Goal: Information Seeking & Learning: Find specific fact

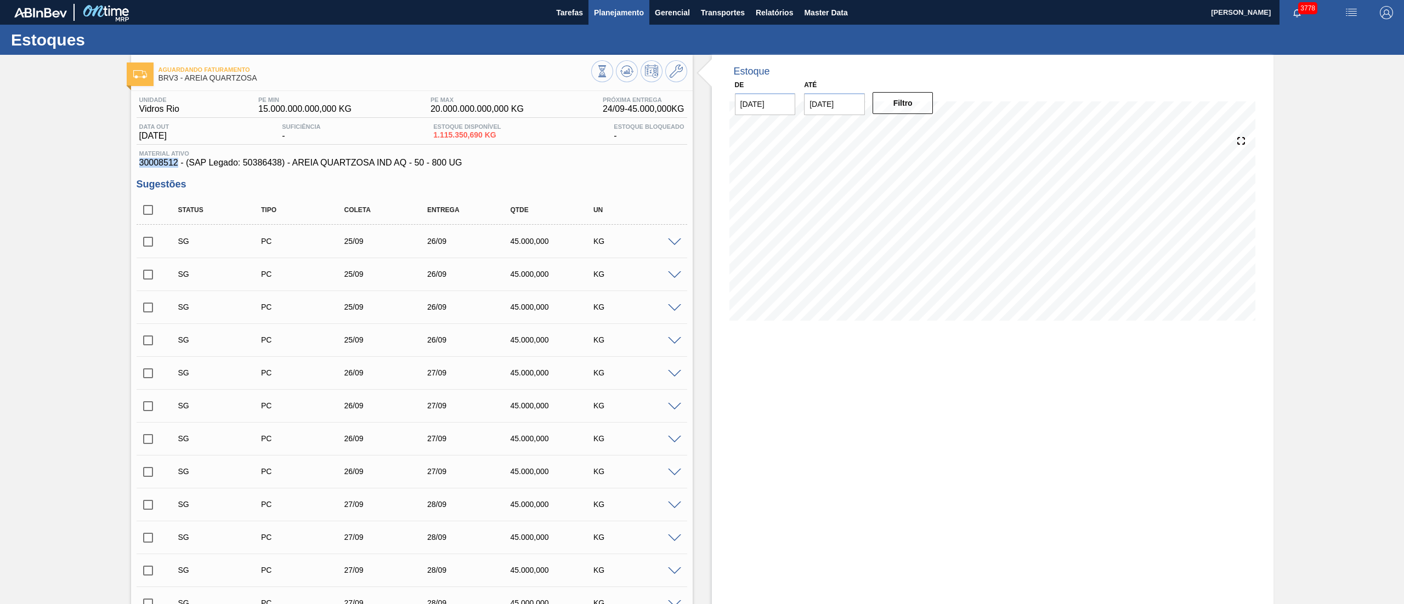
click at [635, 13] on span "Planejamento" at bounding box center [619, 12] width 50 height 13
click at [586, 31] on div "Estoques" at bounding box center [702, 40] width 1404 height 30
click at [609, 7] on span "Planejamento" at bounding box center [619, 12] width 50 height 13
click at [572, 37] on li "Estoque" at bounding box center [618, 38] width 97 height 10
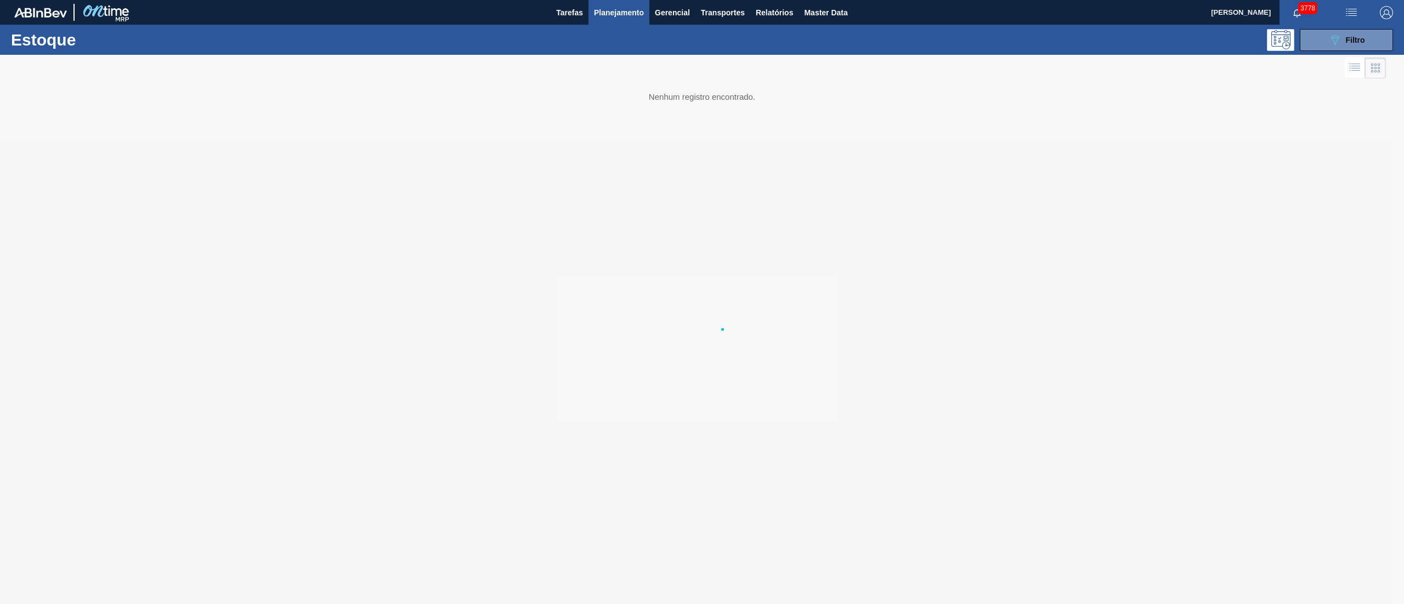
click at [615, 38] on li "Estoque" at bounding box center [618, 38] width 97 height 10
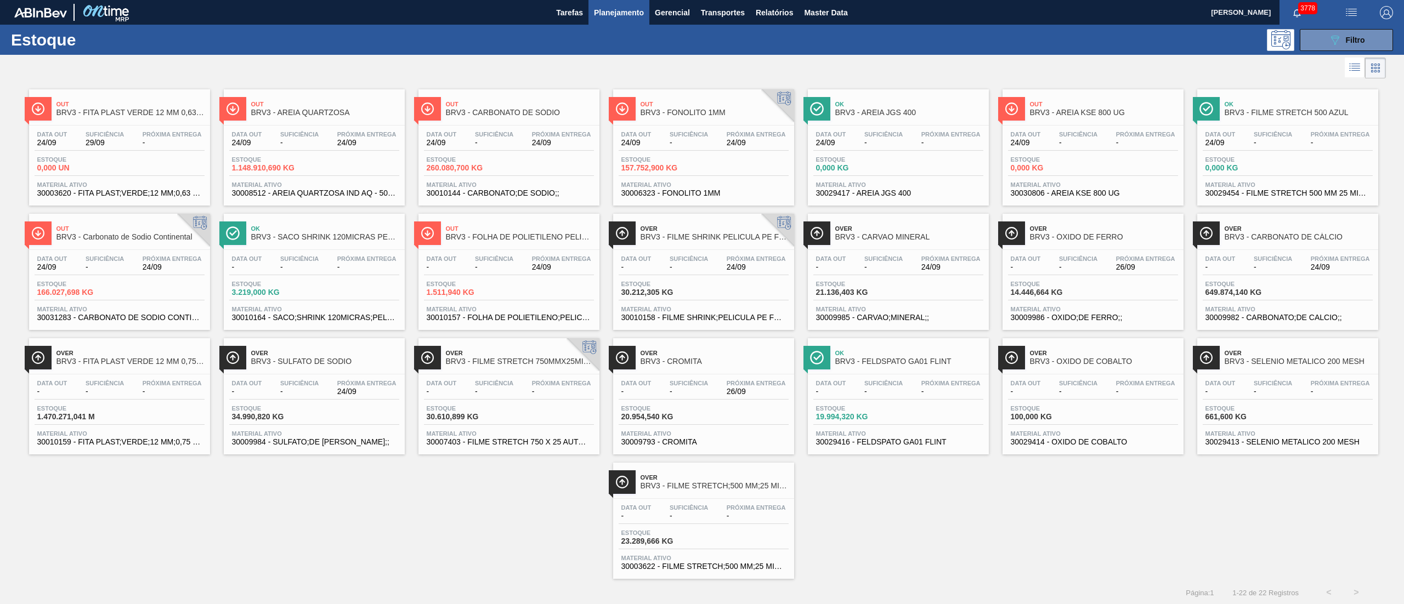
click at [1197, 265] on div "Data out - Suficiência - Próxima Entrega 24/09 Estoque 649.874,140 KG Material …" at bounding box center [1287, 287] width 181 height 75
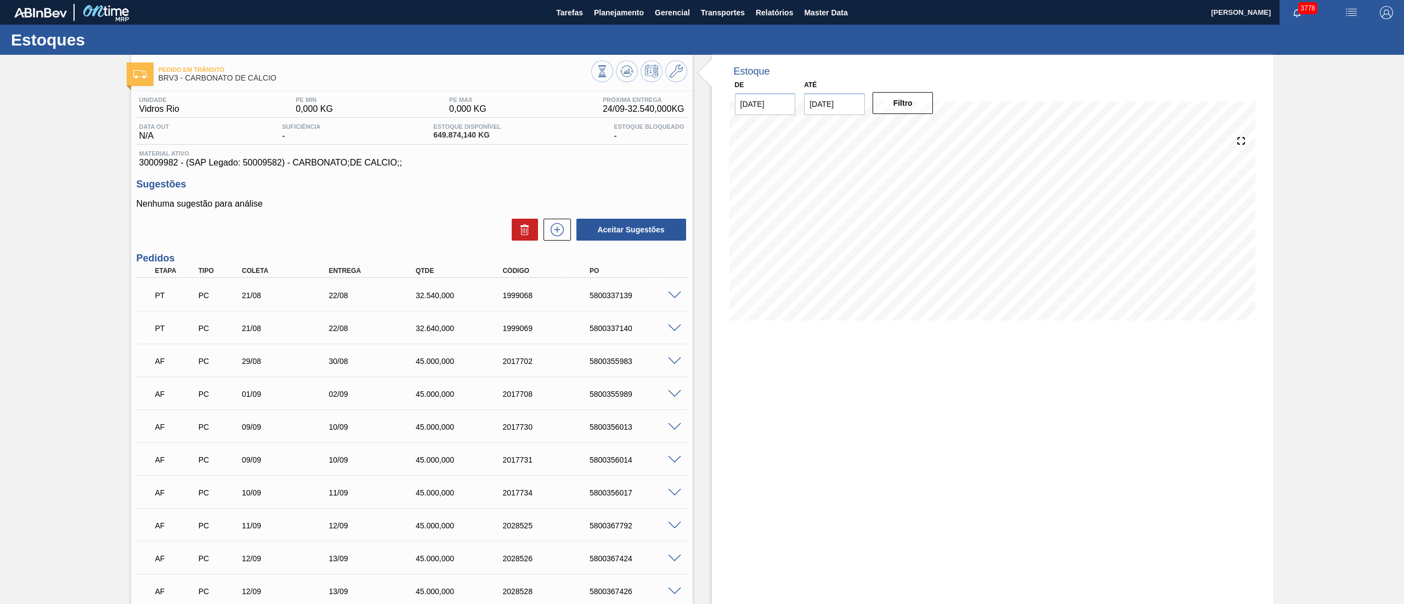
click at [147, 162] on span "30009982 - (SAP Legado: 50009582) - CARBONATO;DE CALCIO;;" at bounding box center [411, 163] width 545 height 10
copy span "30009982"
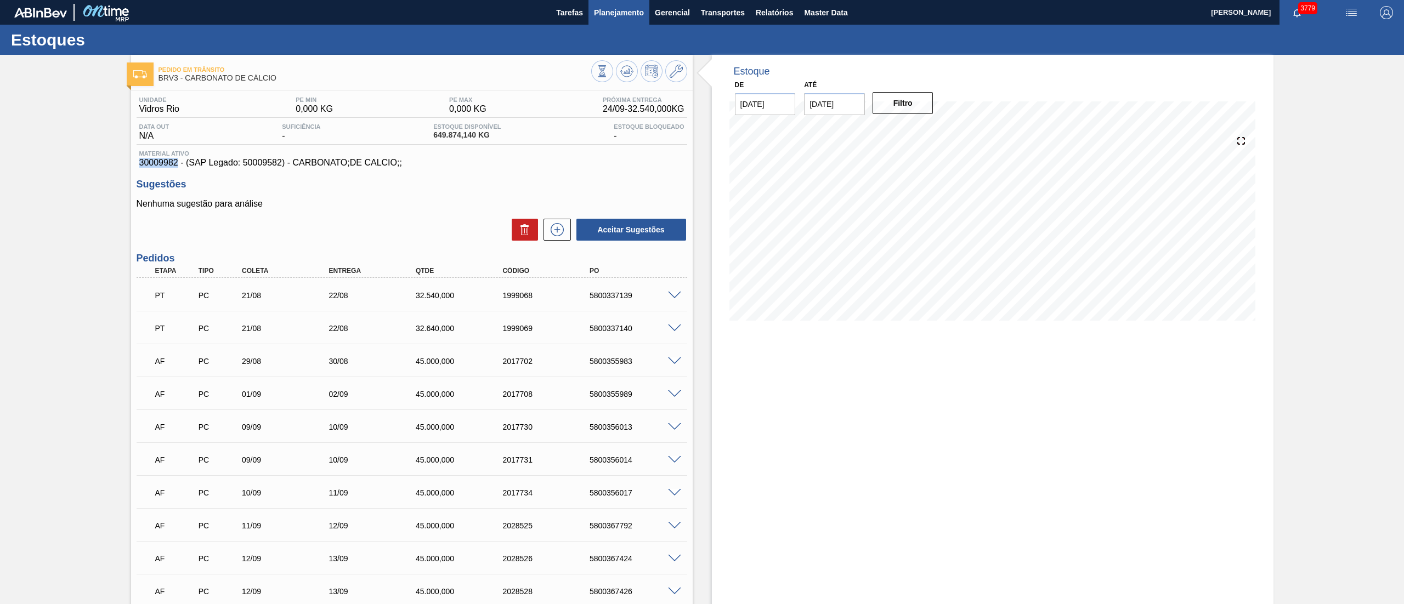
click at [619, 7] on span "Planejamento" at bounding box center [619, 12] width 50 height 13
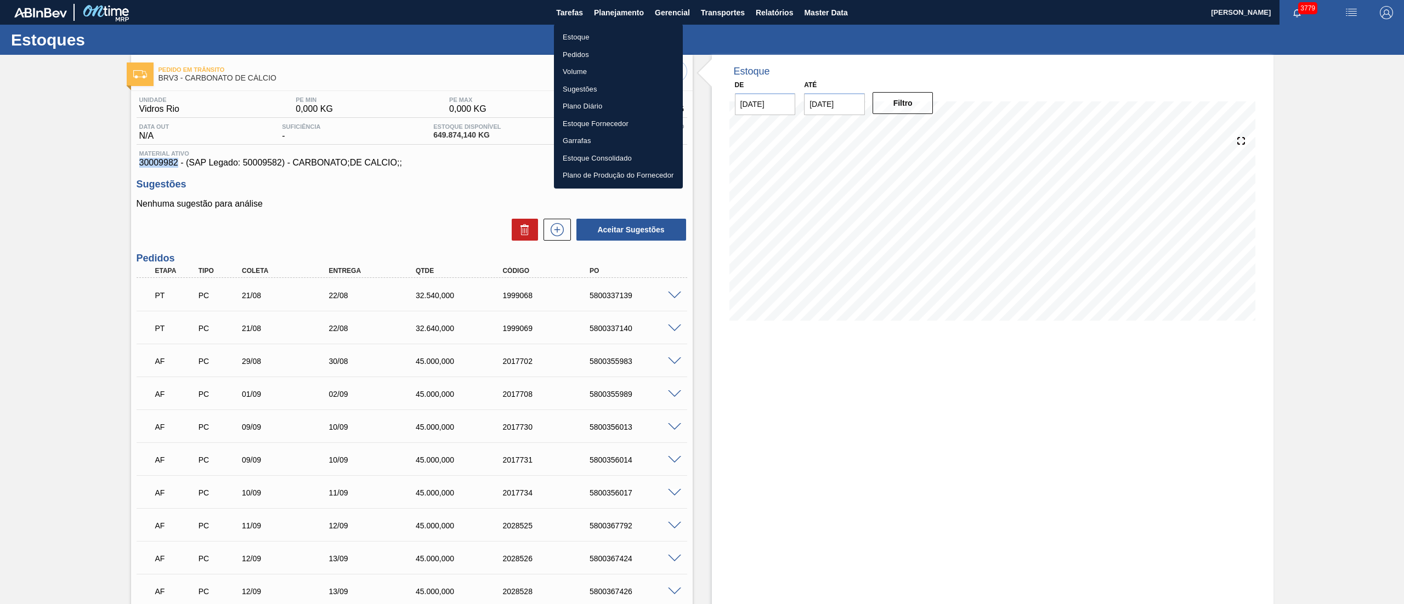
click at [567, 31] on li "Estoque" at bounding box center [618, 38] width 129 height 18
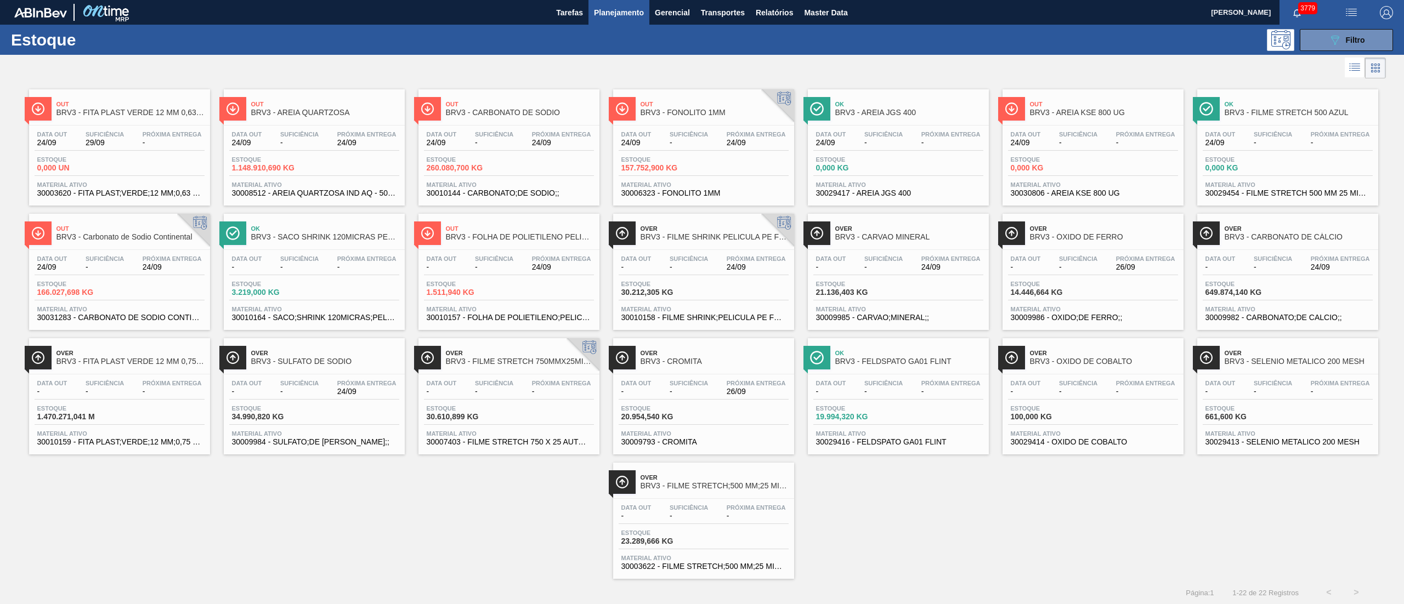
click at [1054, 248] on div "Over BRV3 - ÓXIDO [PERSON_NAME] Data out - Suficiência - Próxima Entrega 26/09 …" at bounding box center [1093, 272] width 181 height 116
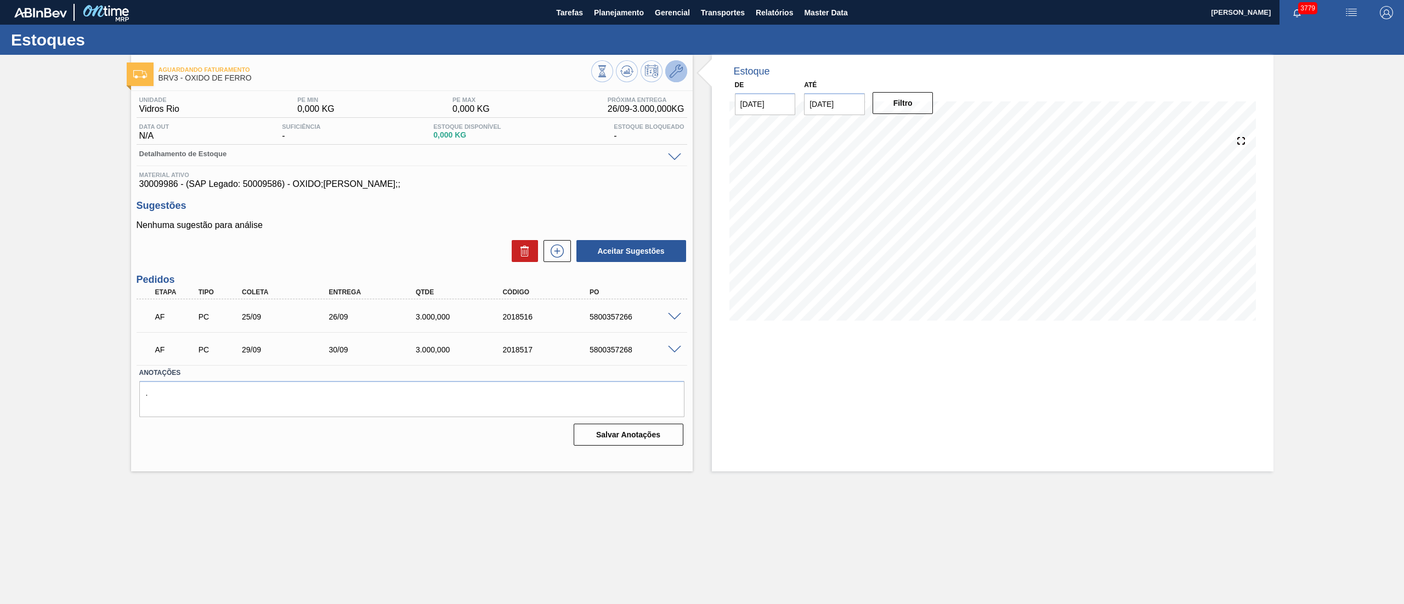
drag, startPoint x: 696, startPoint y: 88, endPoint x: 682, endPoint y: 74, distance: 19.4
click at [695, 87] on div "Estoque De [DATE] Até [DATE] Filtro" at bounding box center [983, 263] width 581 height 417
click at [682, 74] on icon at bounding box center [676, 71] width 13 height 13
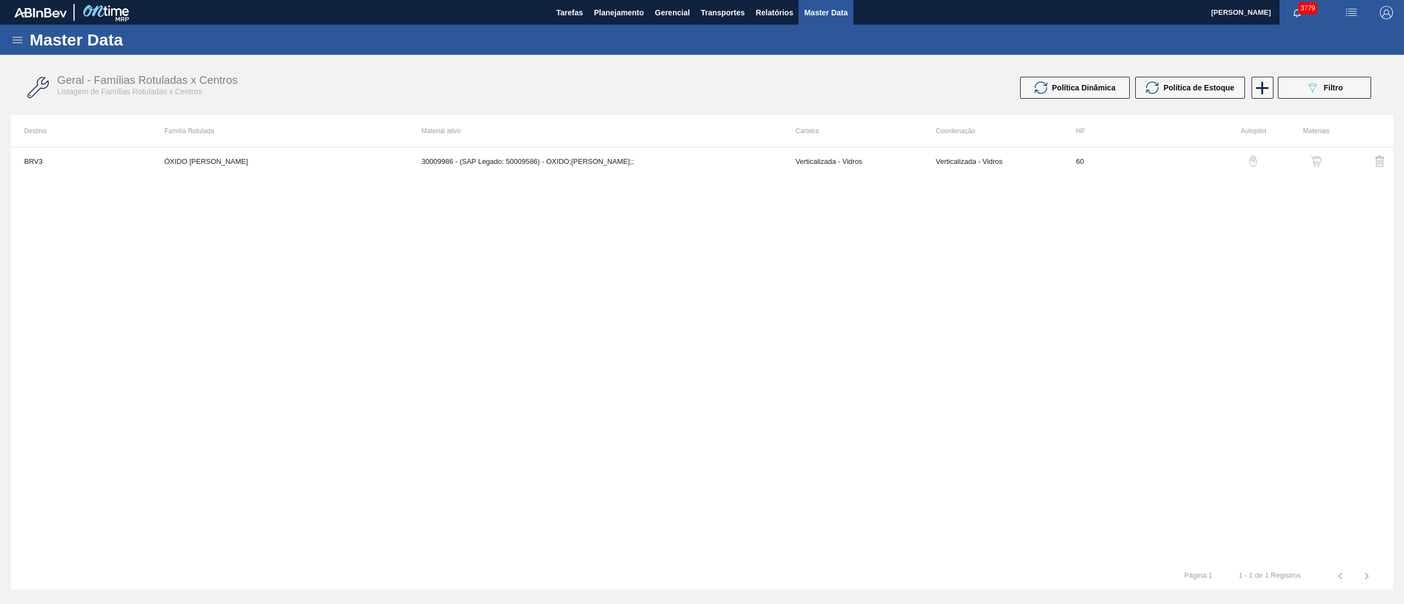
click at [1309, 158] on button "button" at bounding box center [1316, 161] width 26 height 26
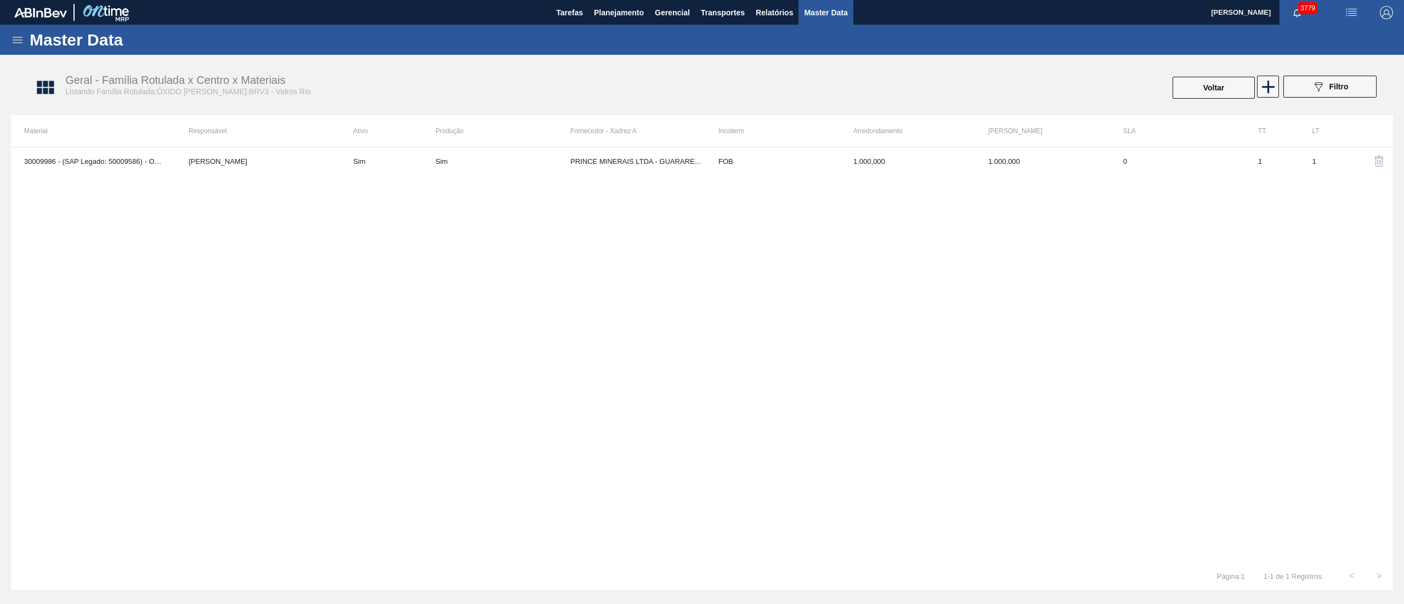
click at [404, 181] on div "30009986 - (SAP Legado: 50009586) - OXIDO;[PERSON_NAME];; [PERSON_NAME] Sim Sim…" at bounding box center [702, 355] width 1382 height 416
click at [403, 169] on td "Sim" at bounding box center [387, 161] width 95 height 27
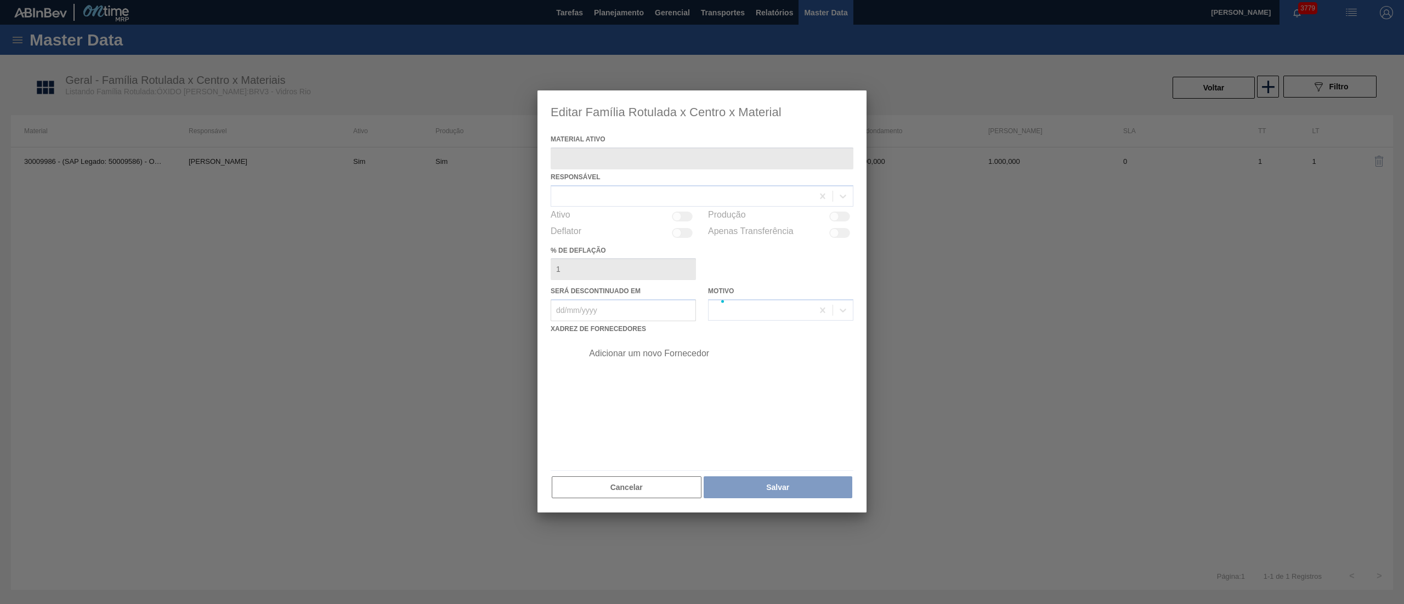
type ativo "30009986 - (SAP Legado: 50009586) - OXIDO;[PERSON_NAME];;"
checkbox input "true"
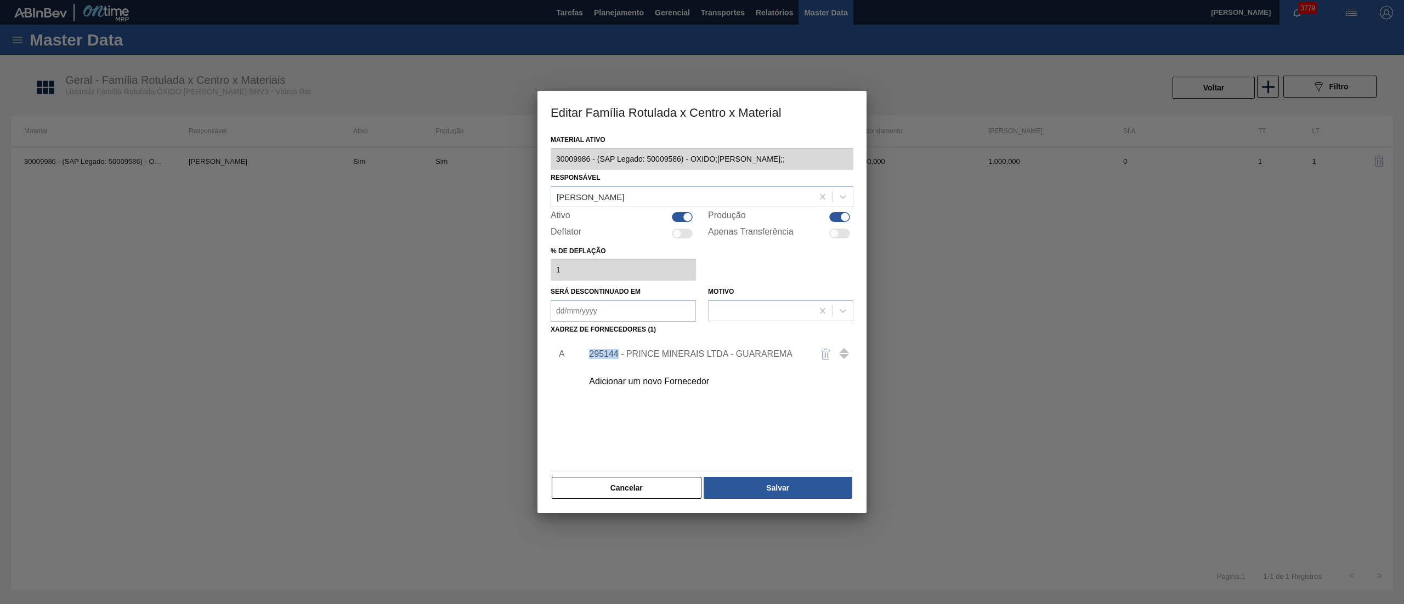
drag, startPoint x: 590, startPoint y: 357, endPoint x: 619, endPoint y: 357, distance: 28.5
click at [619, 357] on div "295144 - PRINCE MINERAIS LTDA - GUARAREMA" at bounding box center [714, 354] width 277 height 27
copy div "295144"
click at [598, 493] on button "Cancelar" at bounding box center [627, 488] width 150 height 22
